Goal: Find specific page/section: Find specific page/section

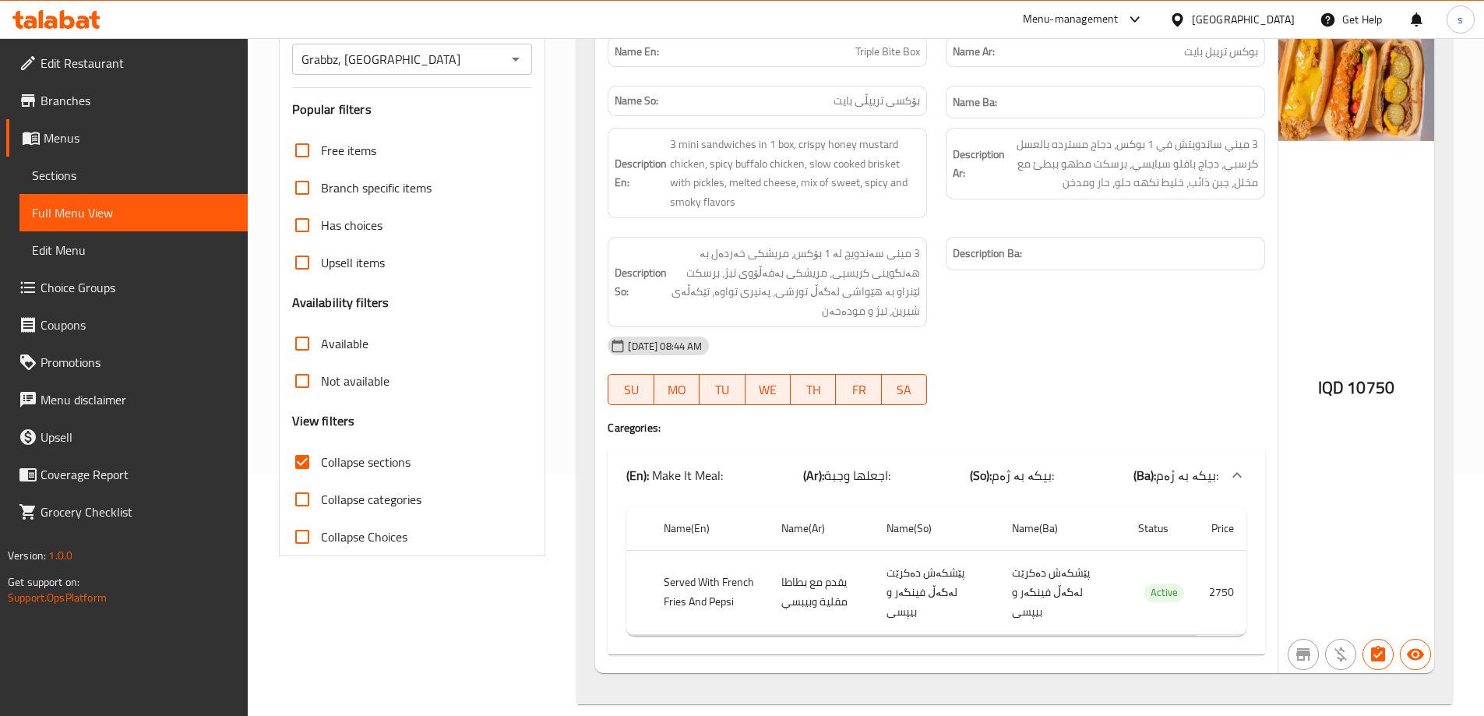
scroll to position [111, 0]
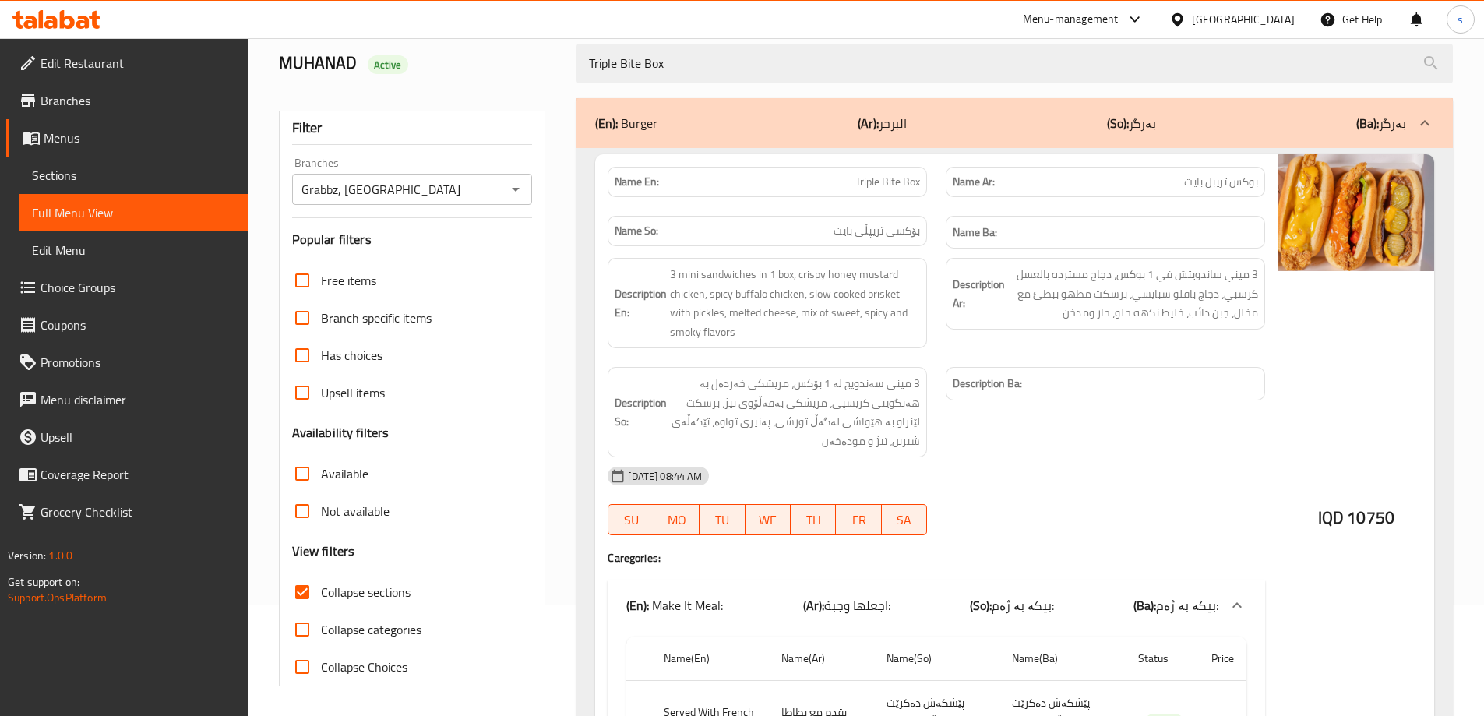
click at [59, 3] on div "Menu-management Iraq Get Help s" at bounding box center [742, 19] width 1484 height 37
click at [55, 12] on icon at bounding box center [56, 19] width 88 height 19
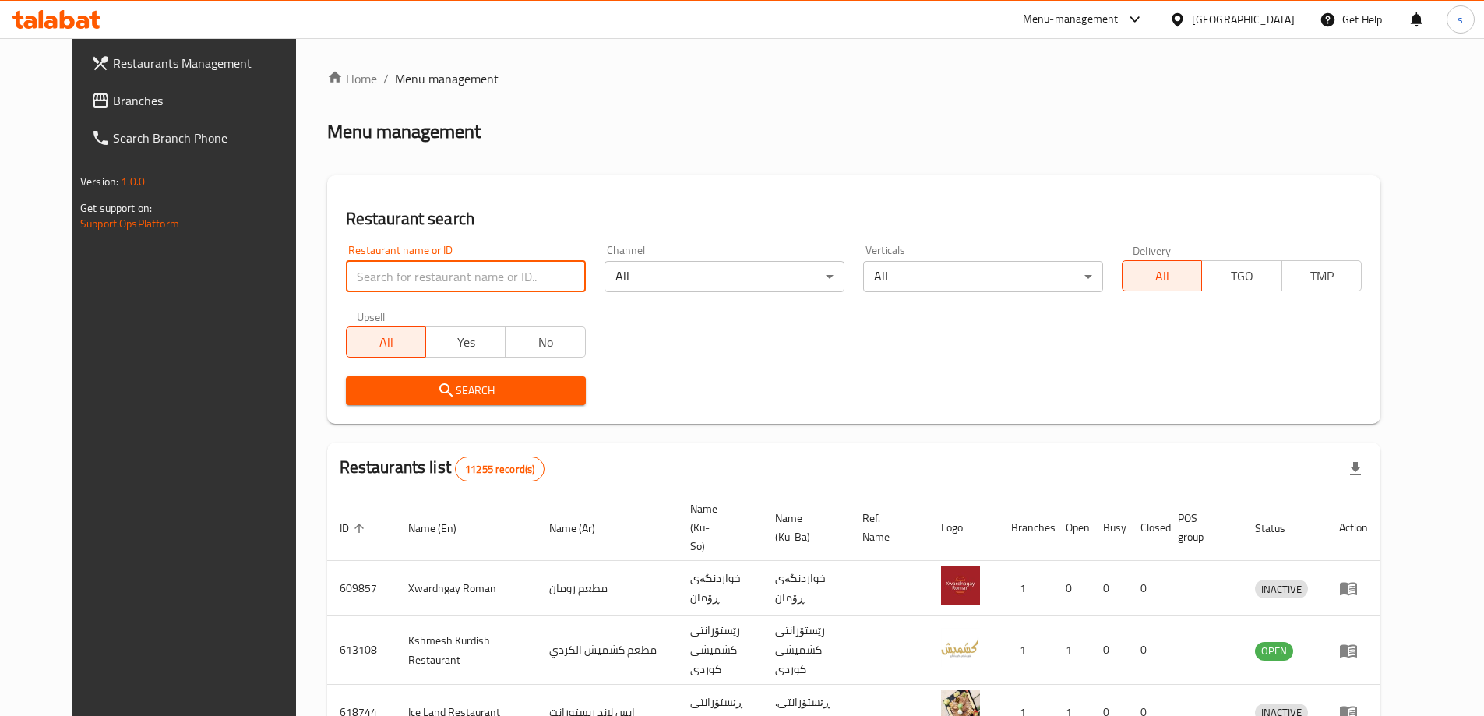
click at [346, 261] on input "search" at bounding box center [466, 276] width 240 height 31
paste input "Amad Pizza"
type input "Amad Pizza"
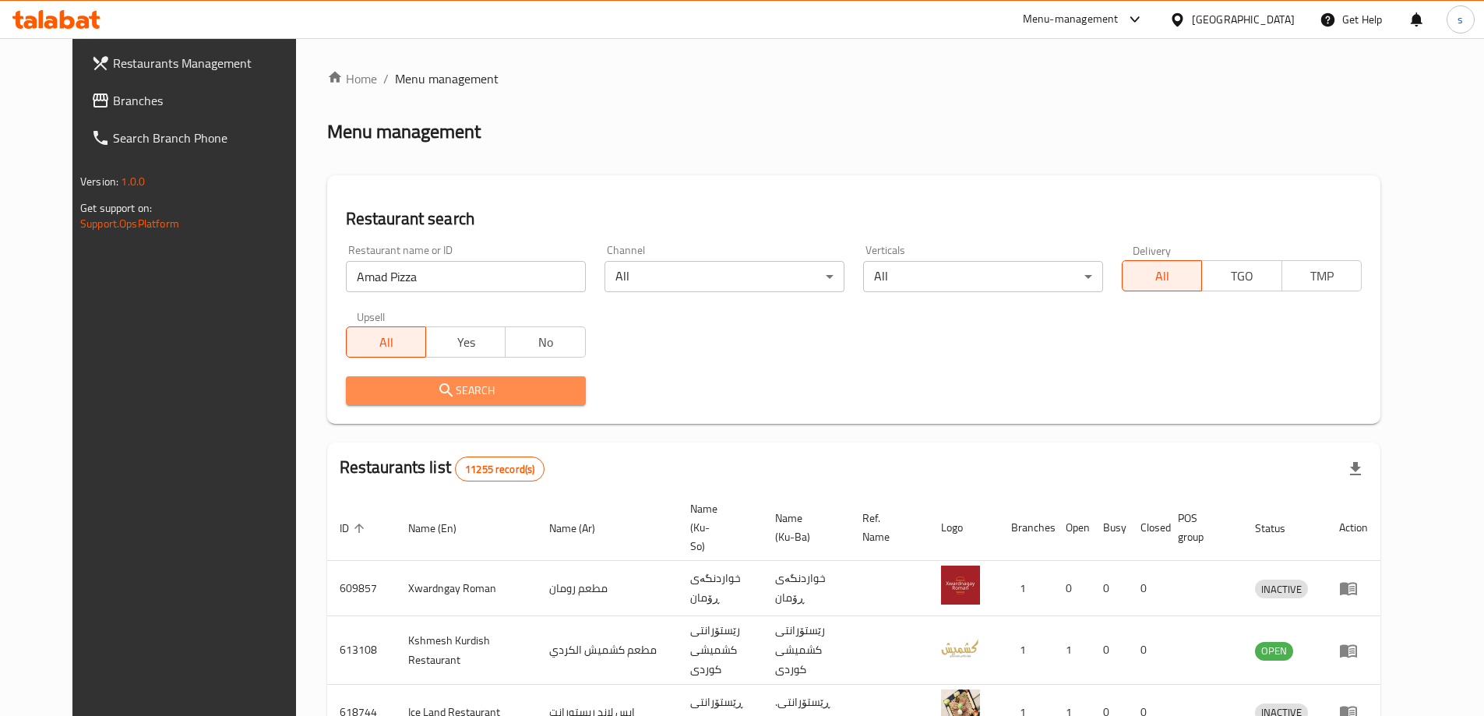
click at [471, 398] on span "Search" at bounding box center [465, 390] width 215 height 19
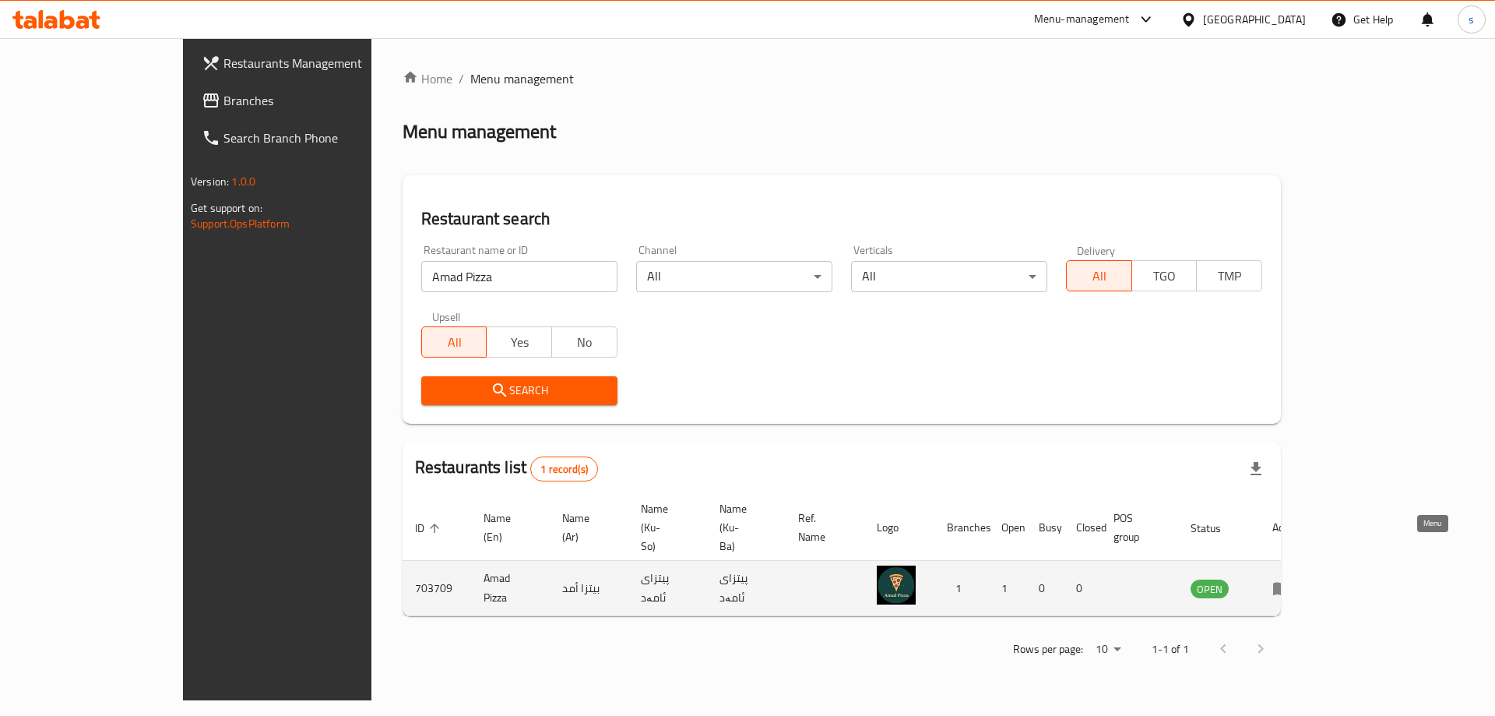
click at [1288, 586] on icon "enhanced table" at bounding box center [1285, 589] width 5 height 6
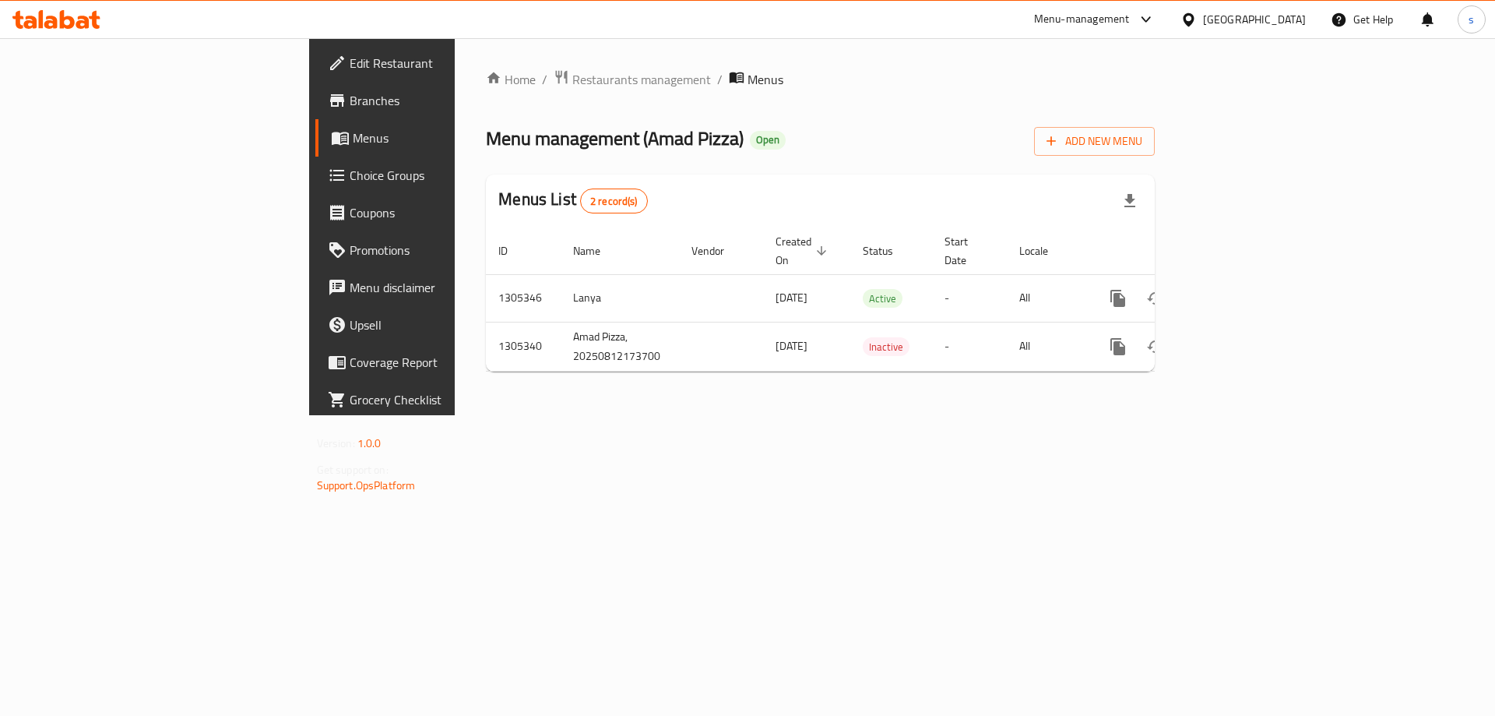
click at [350, 100] on span "Branches" at bounding box center [448, 100] width 197 height 19
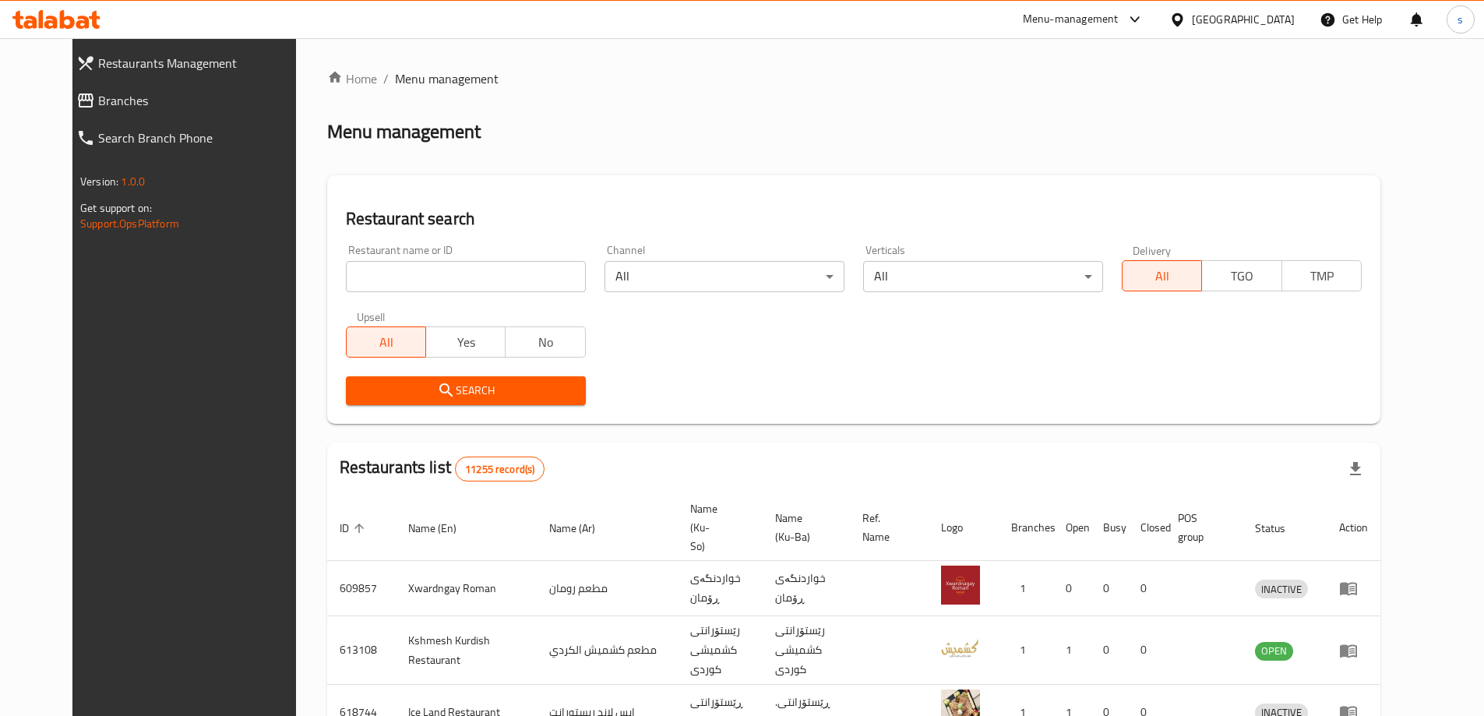
click at [346, 259] on div "Restaurant name or ID Restaurant name or ID" at bounding box center [466, 269] width 240 height 48
click at [346, 273] on input "search" at bounding box center [466, 276] width 240 height 31
paste input "691237"
type input "691237"
click button "Search" at bounding box center [466, 390] width 240 height 29
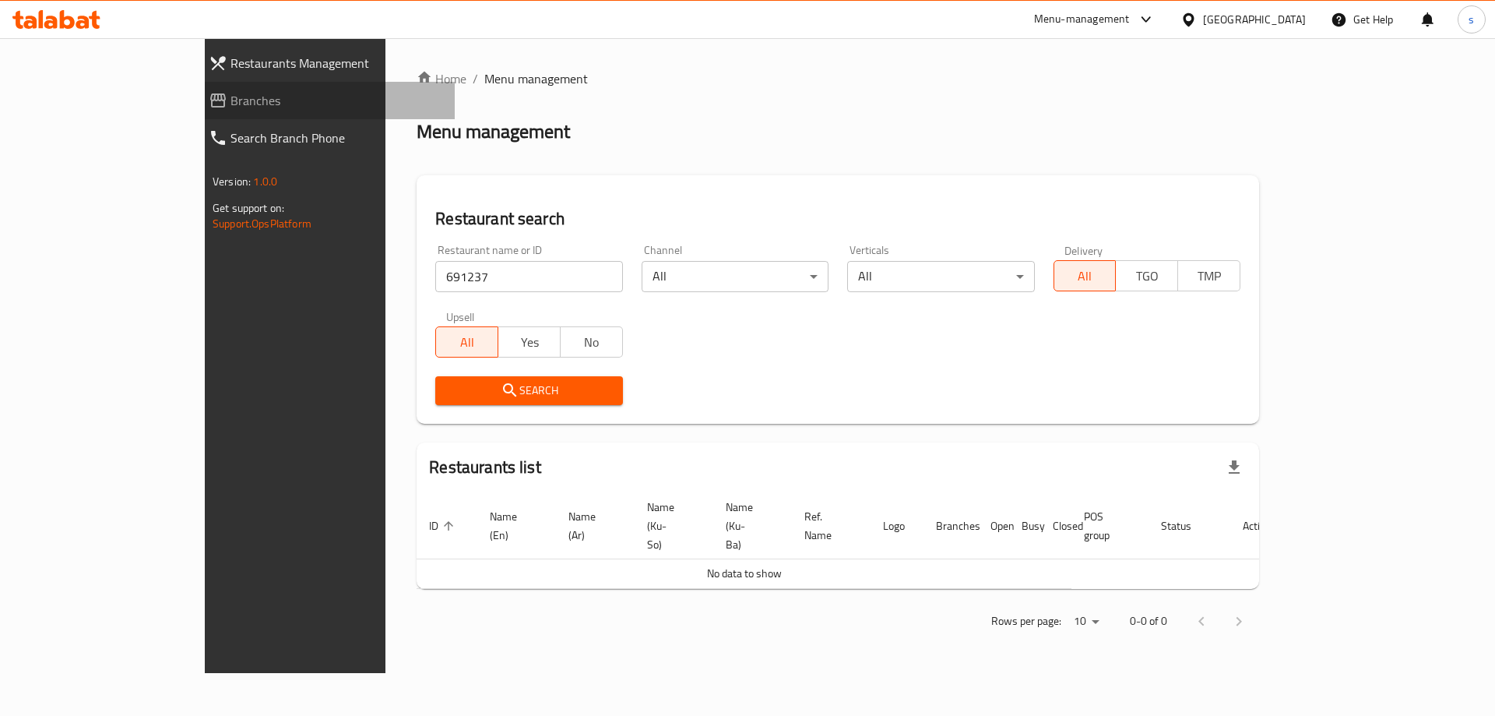
click at [231, 97] on span "Branches" at bounding box center [337, 100] width 212 height 19
